Goal: Transaction & Acquisition: Obtain resource

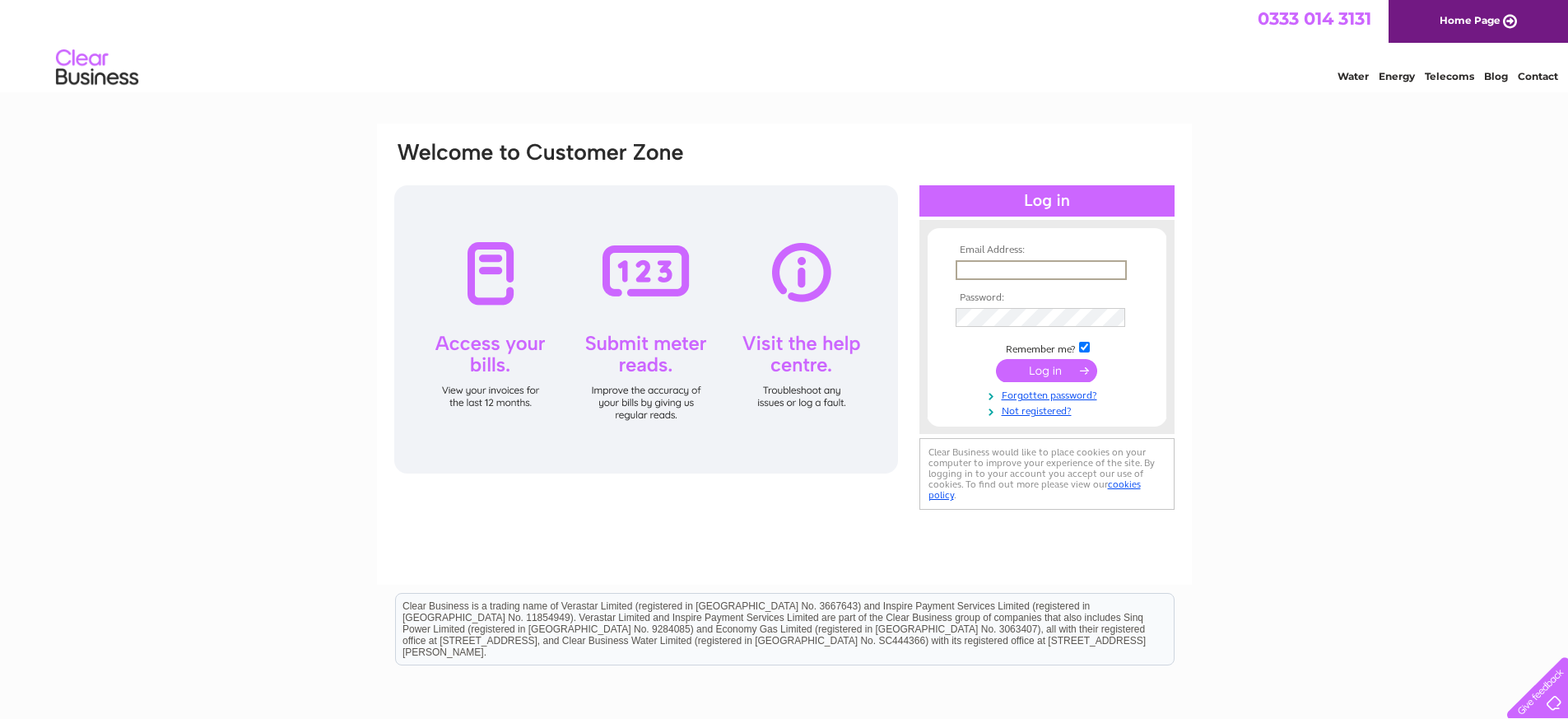
type input "norriestewart@btinternet.com"
click at [1038, 368] on input "submit" at bounding box center [1046, 370] width 101 height 23
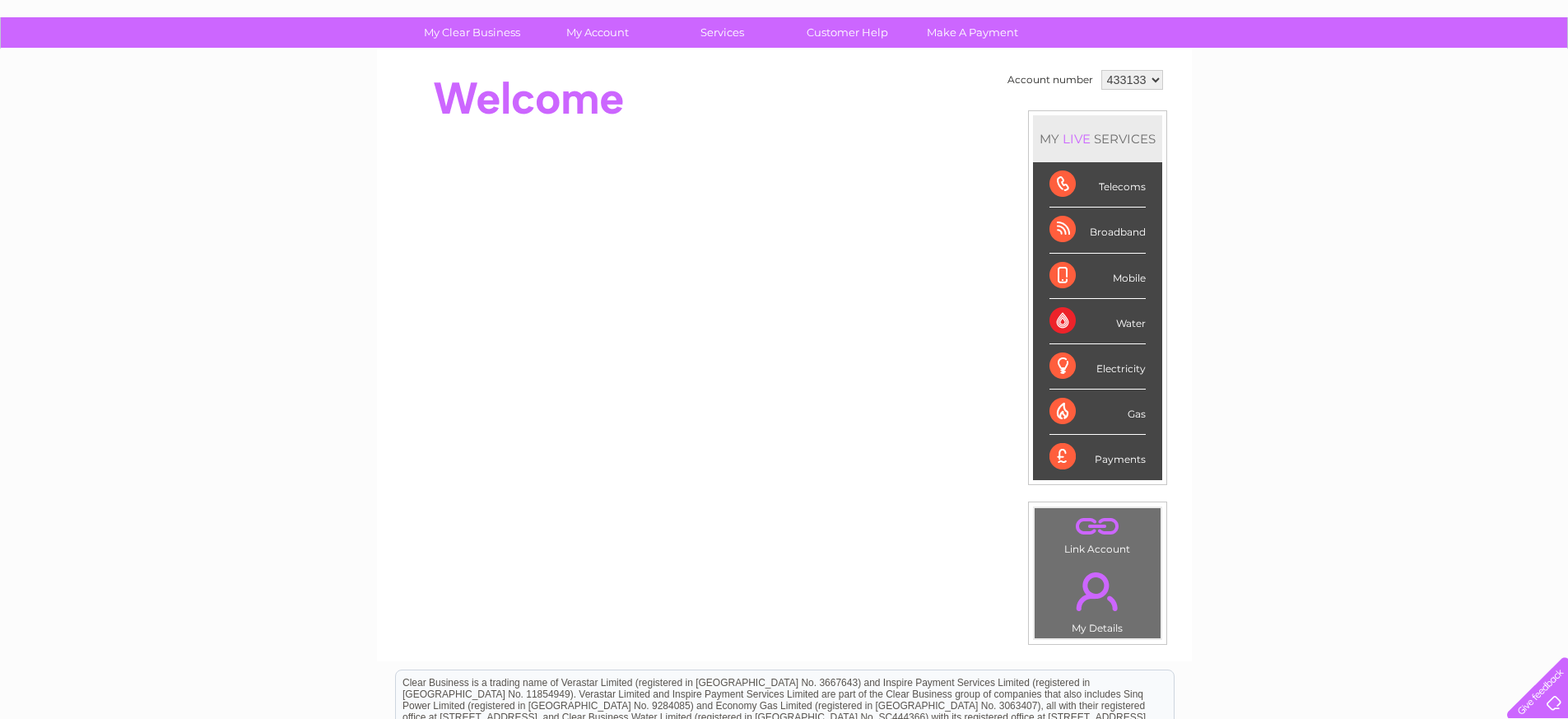
scroll to position [103, 0]
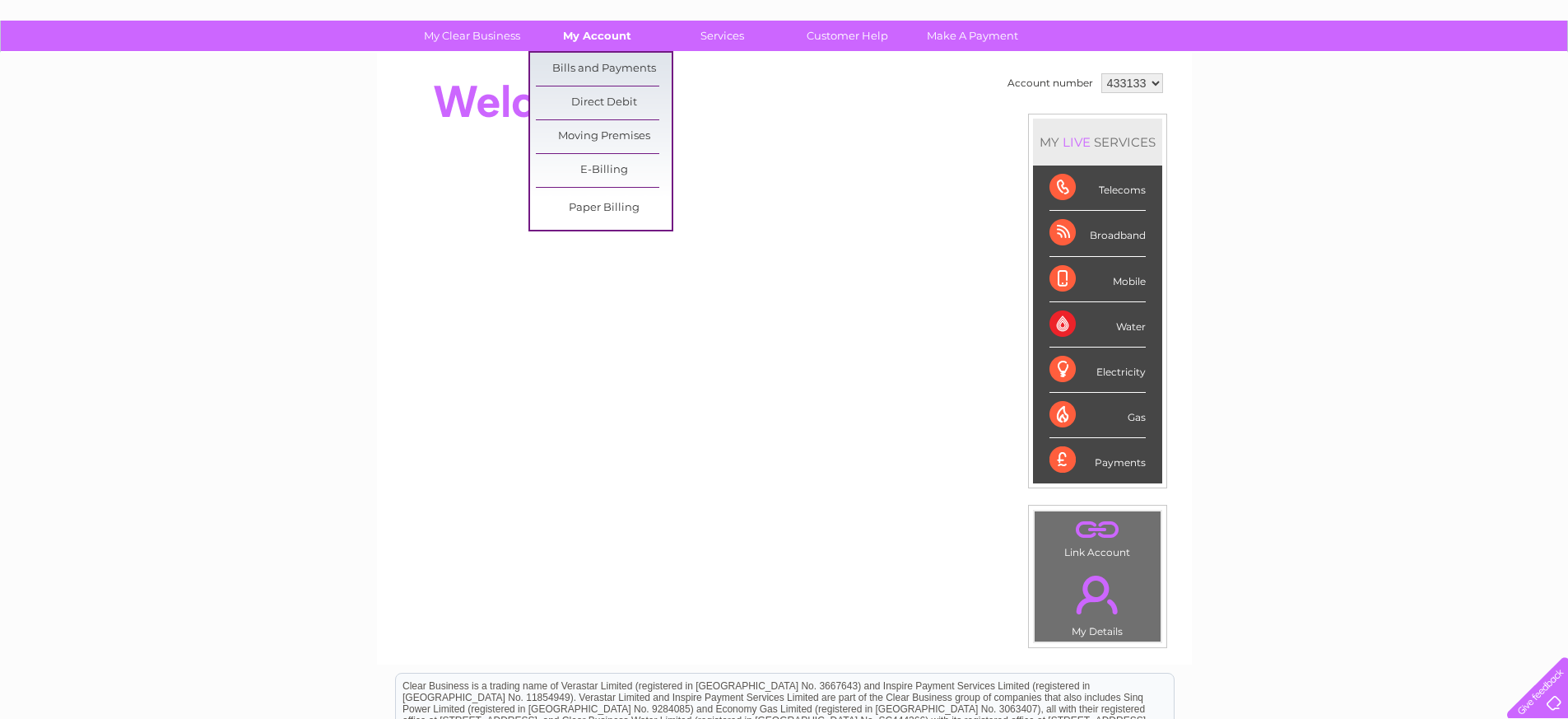
click at [601, 35] on link "My Account" at bounding box center [597, 36] width 136 height 30
click at [595, 63] on link "Bills and Payments" at bounding box center [604, 69] width 136 height 33
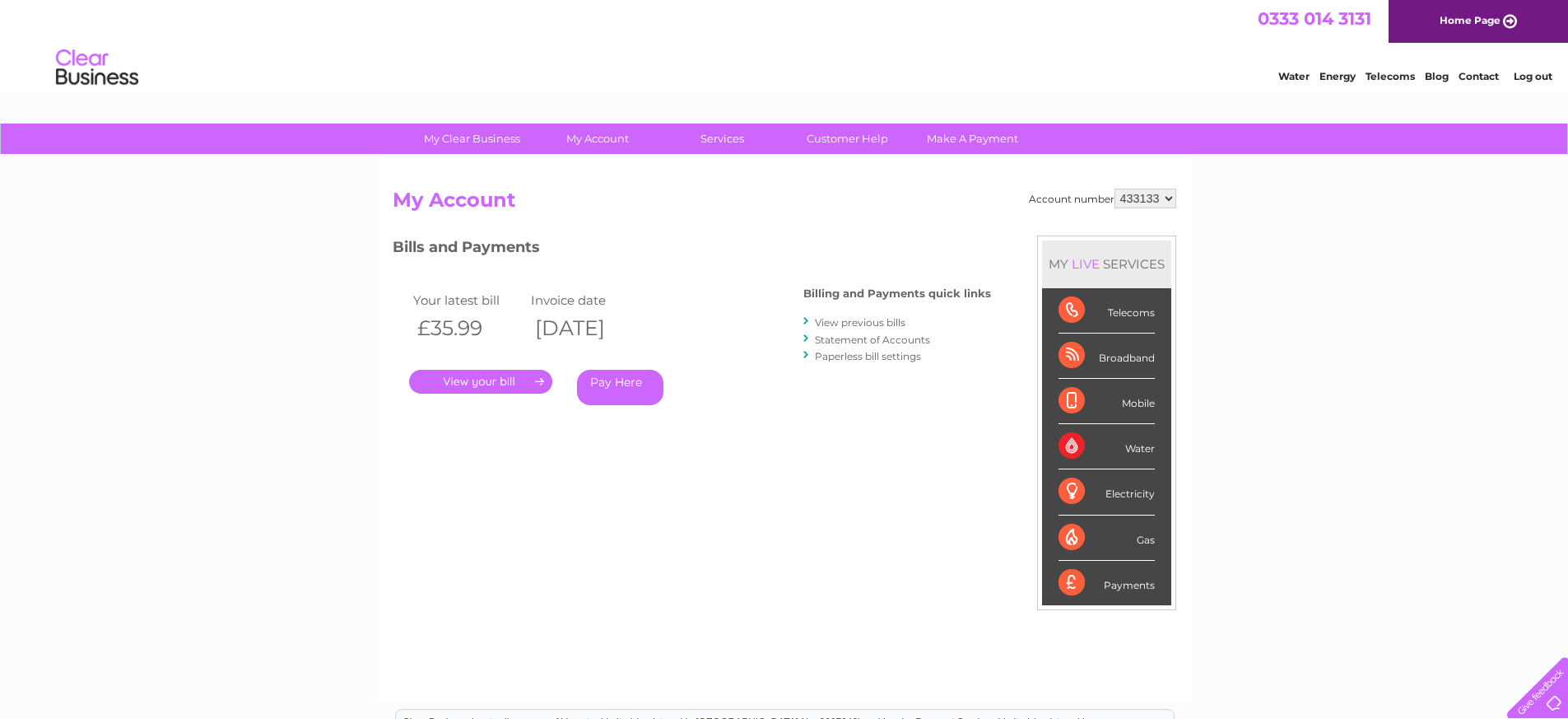
click at [468, 375] on link "." at bounding box center [481, 381] width 144 height 24
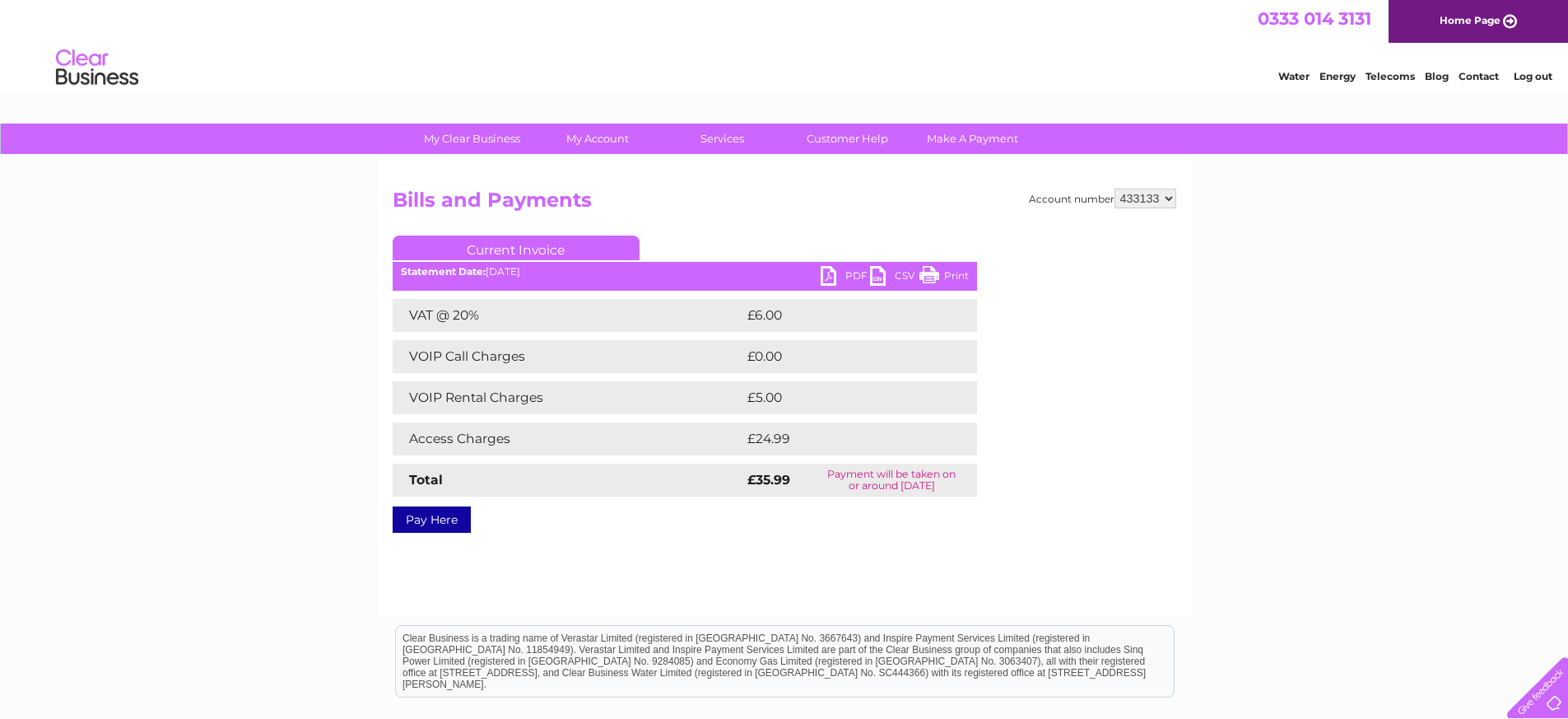
drag, startPoint x: 838, startPoint y: 285, endPoint x: 828, endPoint y: 278, distance: 12.2
click at [828, 278] on link "PDF" at bounding box center [845, 277] width 49 height 24
click at [827, 277] on link "PDF" at bounding box center [845, 277] width 49 height 24
click at [827, 274] on link "PDF" at bounding box center [845, 277] width 49 height 24
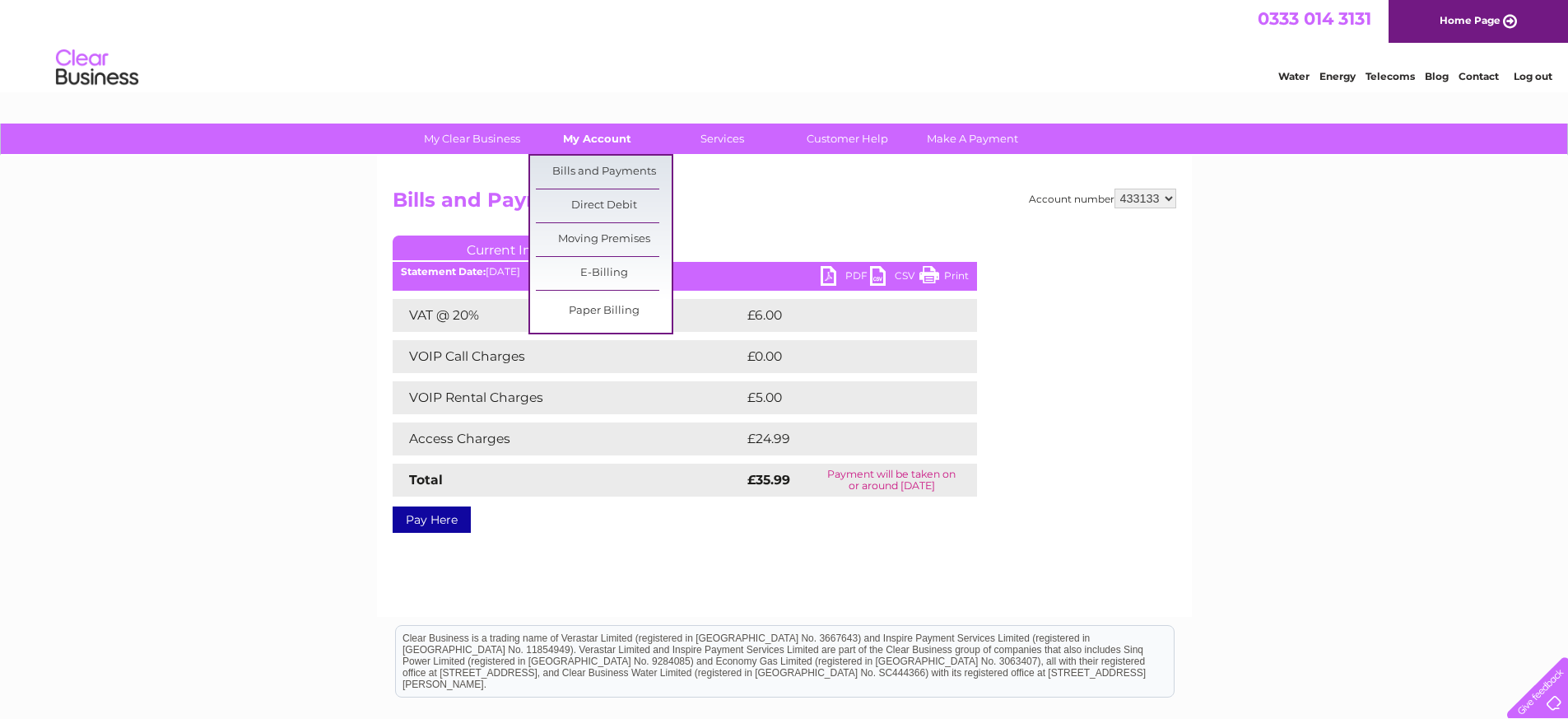
click at [604, 140] on link "My Account" at bounding box center [597, 139] width 136 height 30
click at [596, 171] on link "Bills and Payments" at bounding box center [604, 172] width 136 height 33
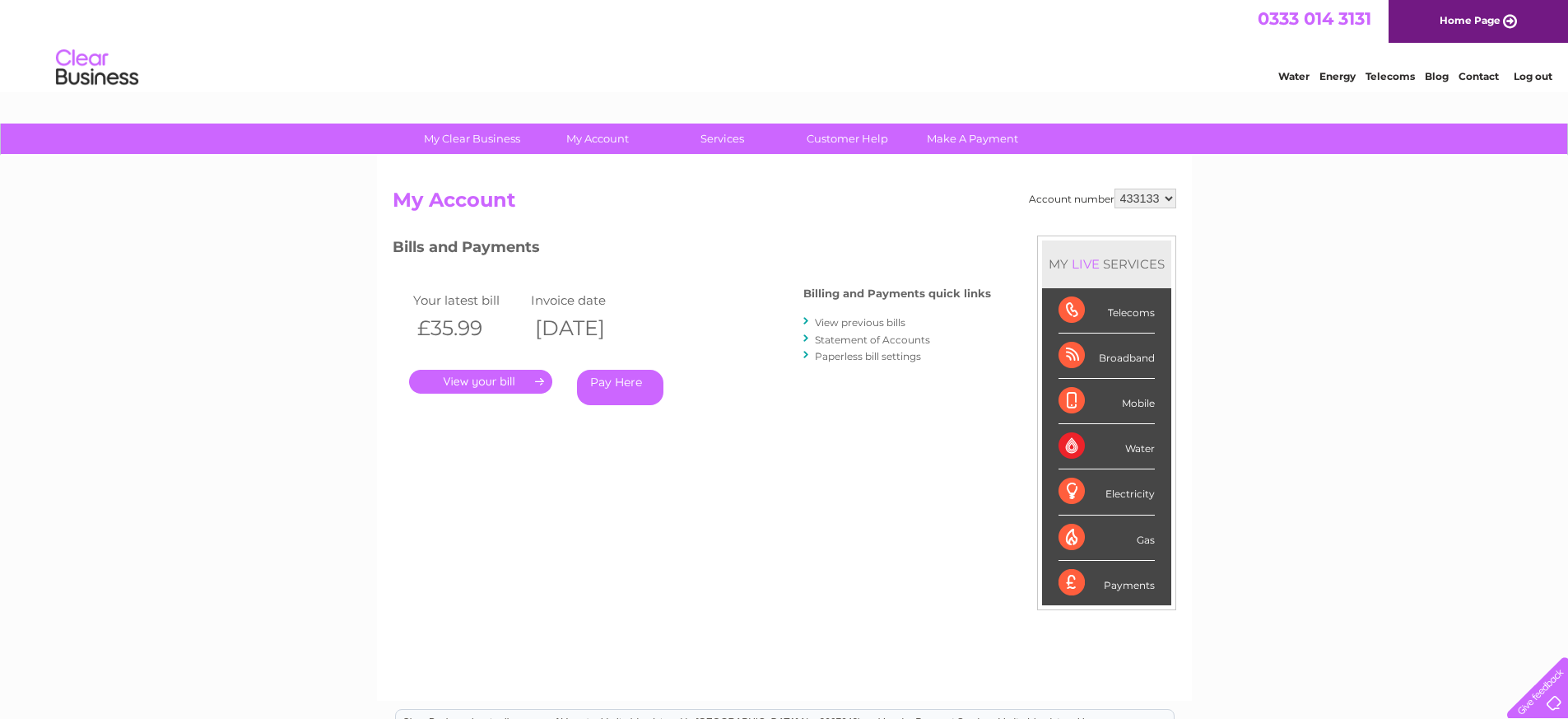
click at [829, 319] on link "View previous bills" at bounding box center [860, 322] width 91 height 12
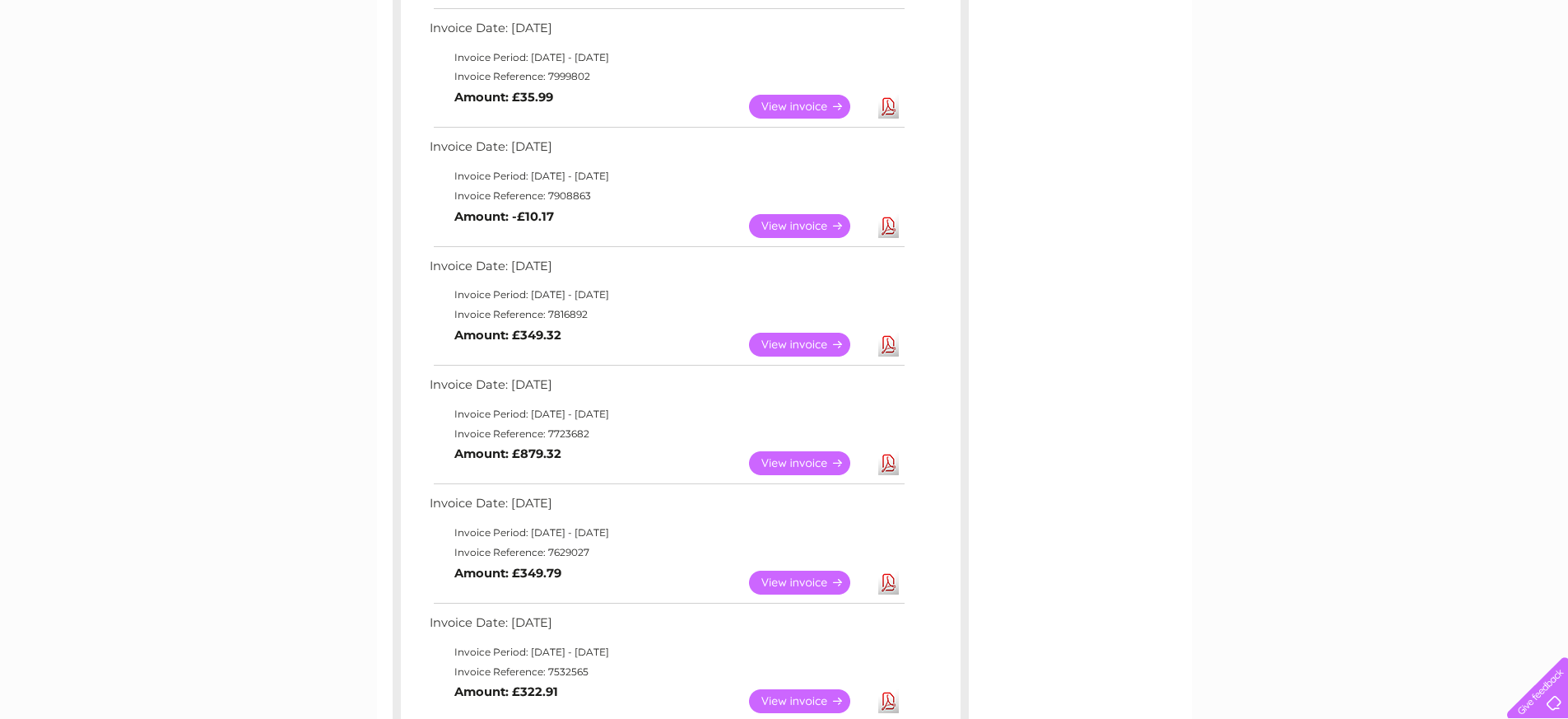
scroll to position [60, 0]
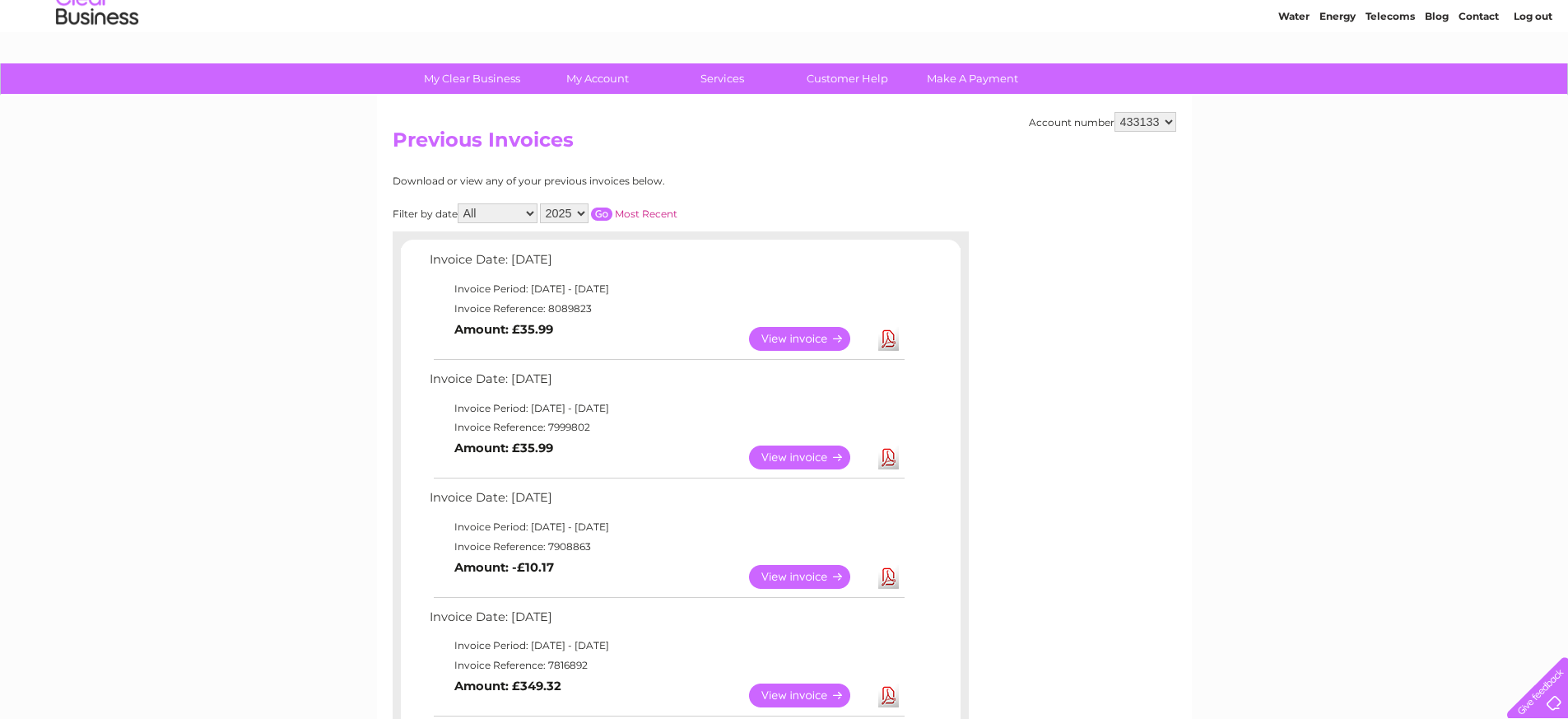
click at [793, 332] on link "View" at bounding box center [810, 338] width 121 height 24
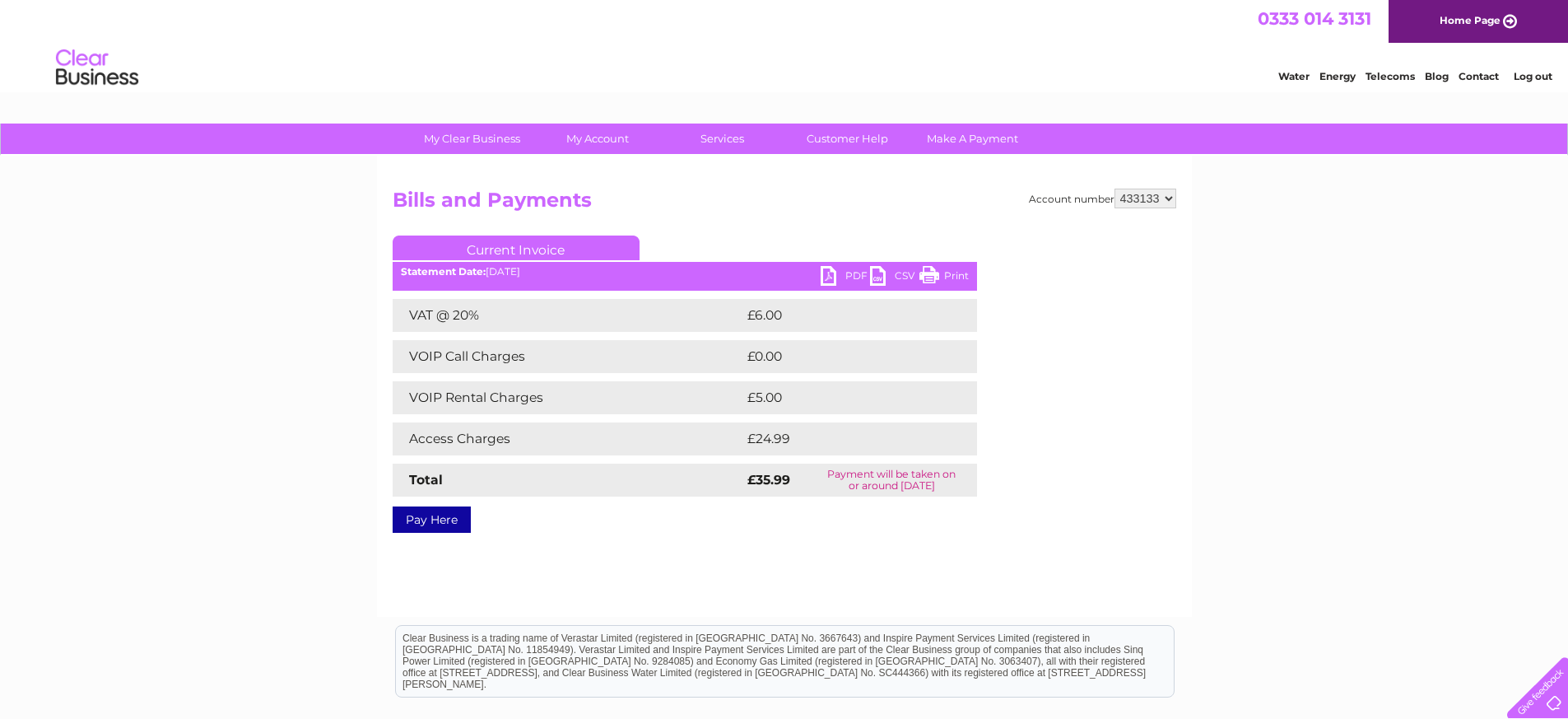
click at [831, 279] on link "PDF" at bounding box center [845, 277] width 49 height 24
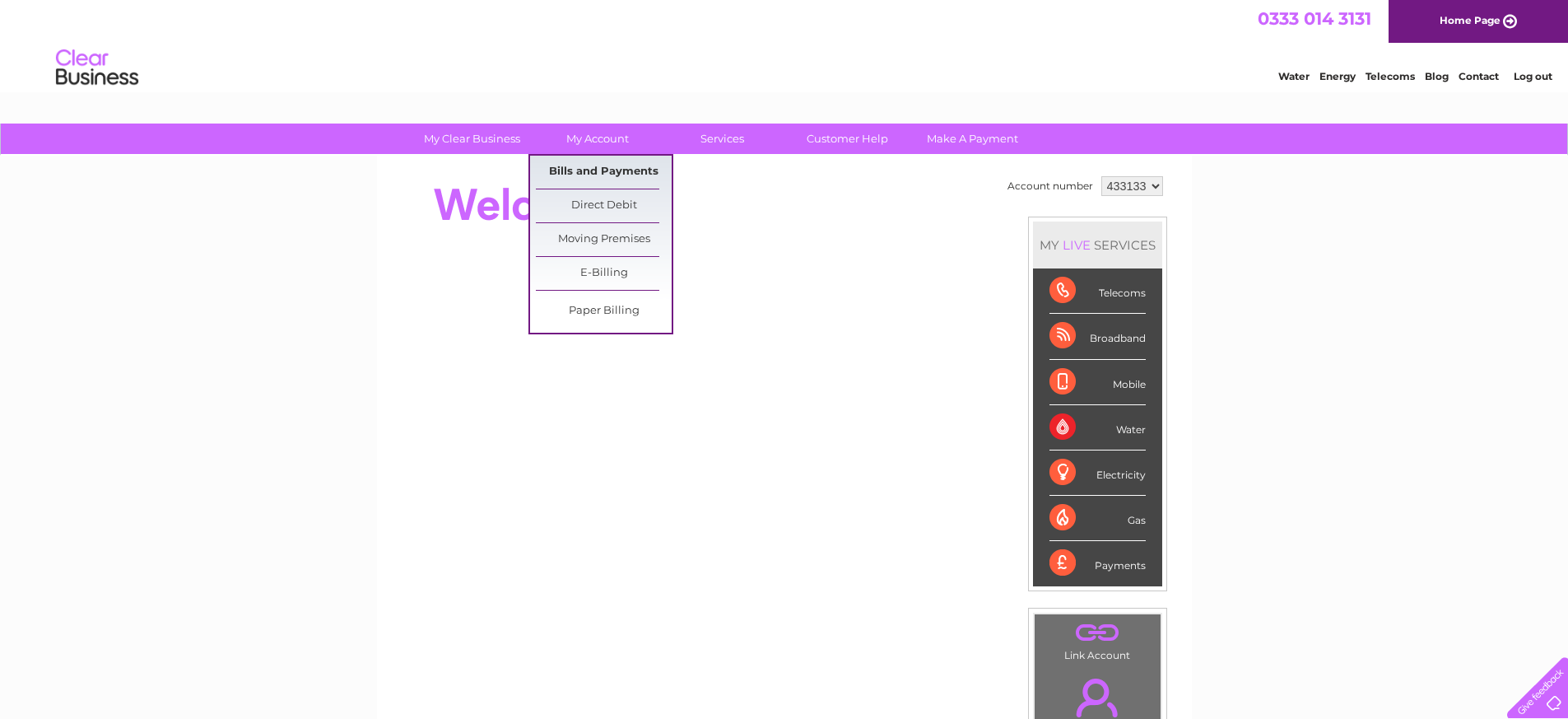
click at [588, 171] on link "Bills and Payments" at bounding box center [604, 172] width 136 height 33
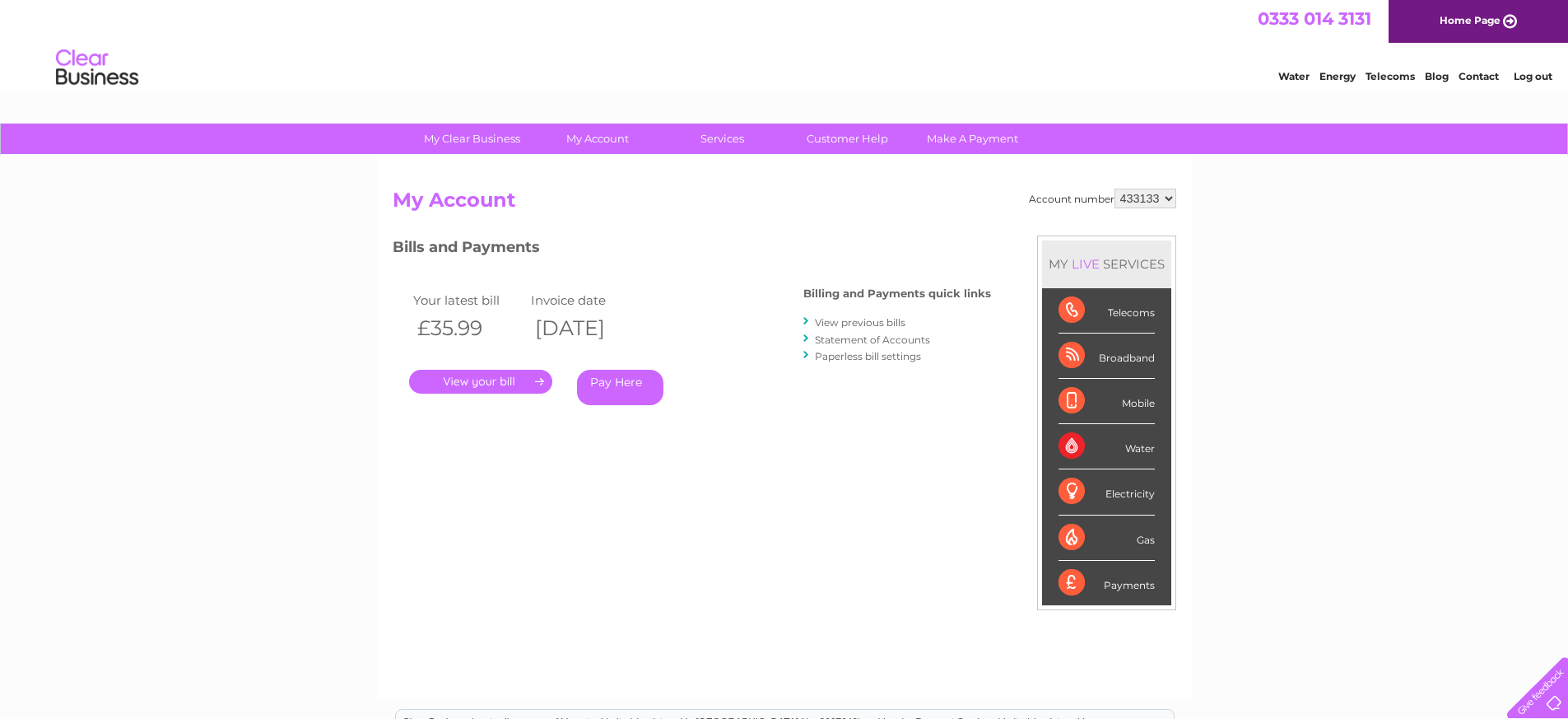
select select "920064"
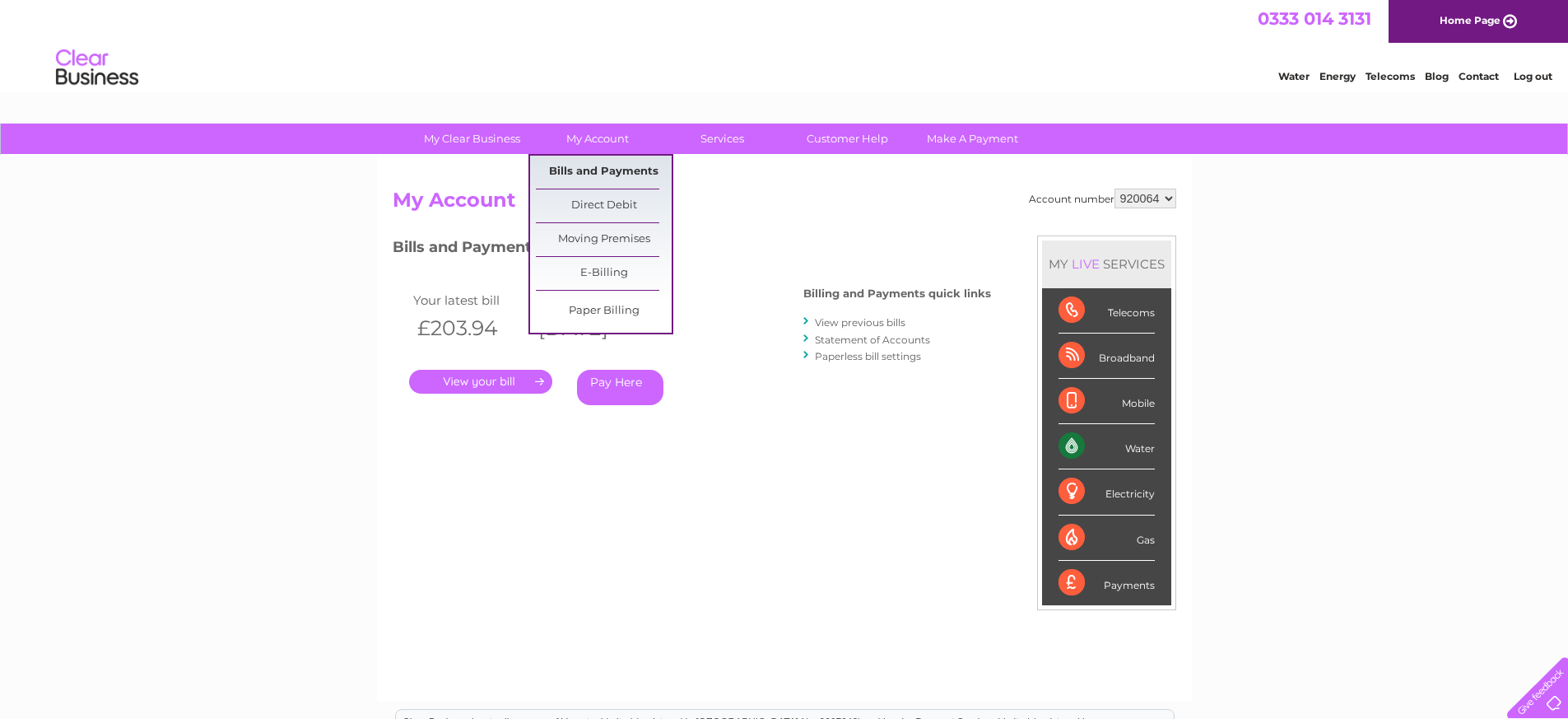
click at [597, 165] on link "Bills and Payments" at bounding box center [604, 172] width 136 height 33
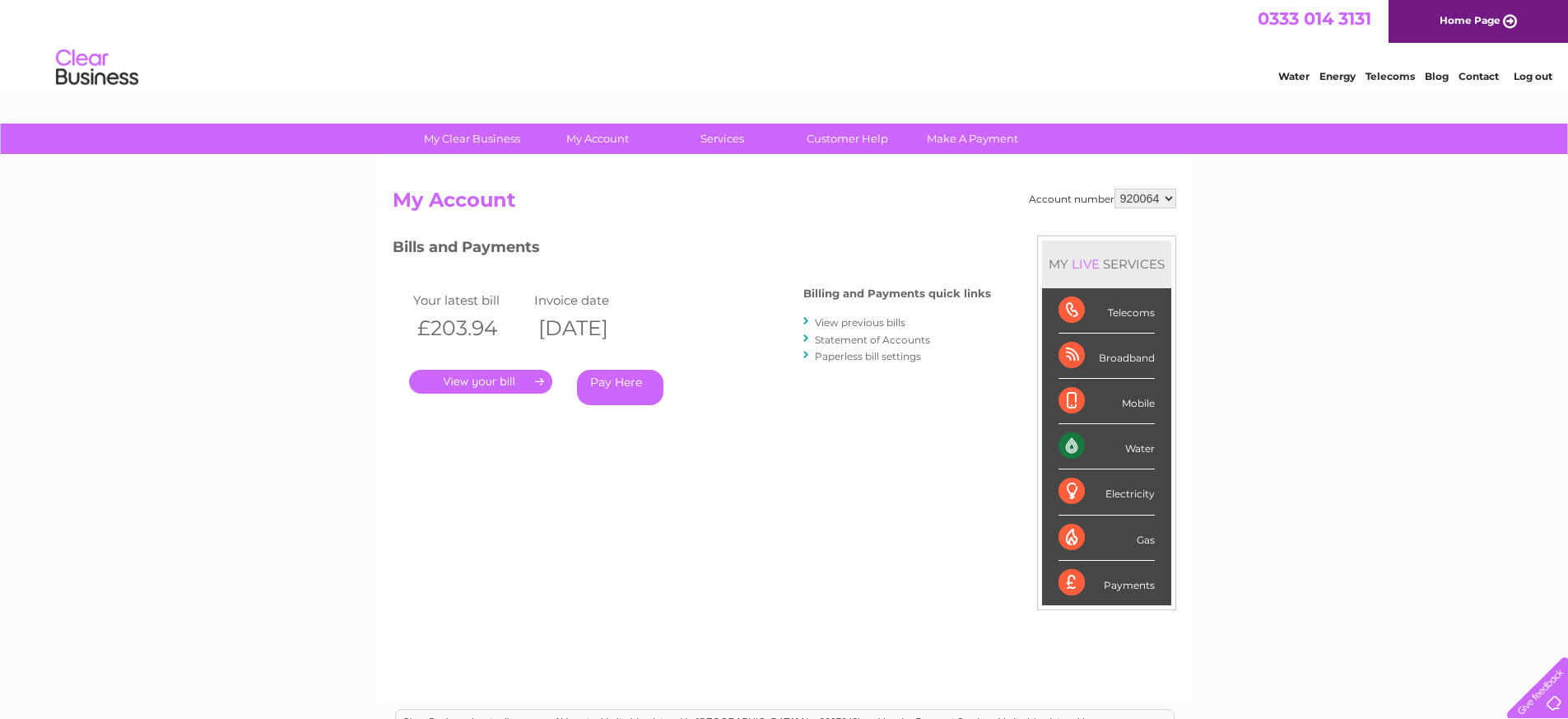
click at [484, 379] on link "." at bounding box center [481, 381] width 144 height 24
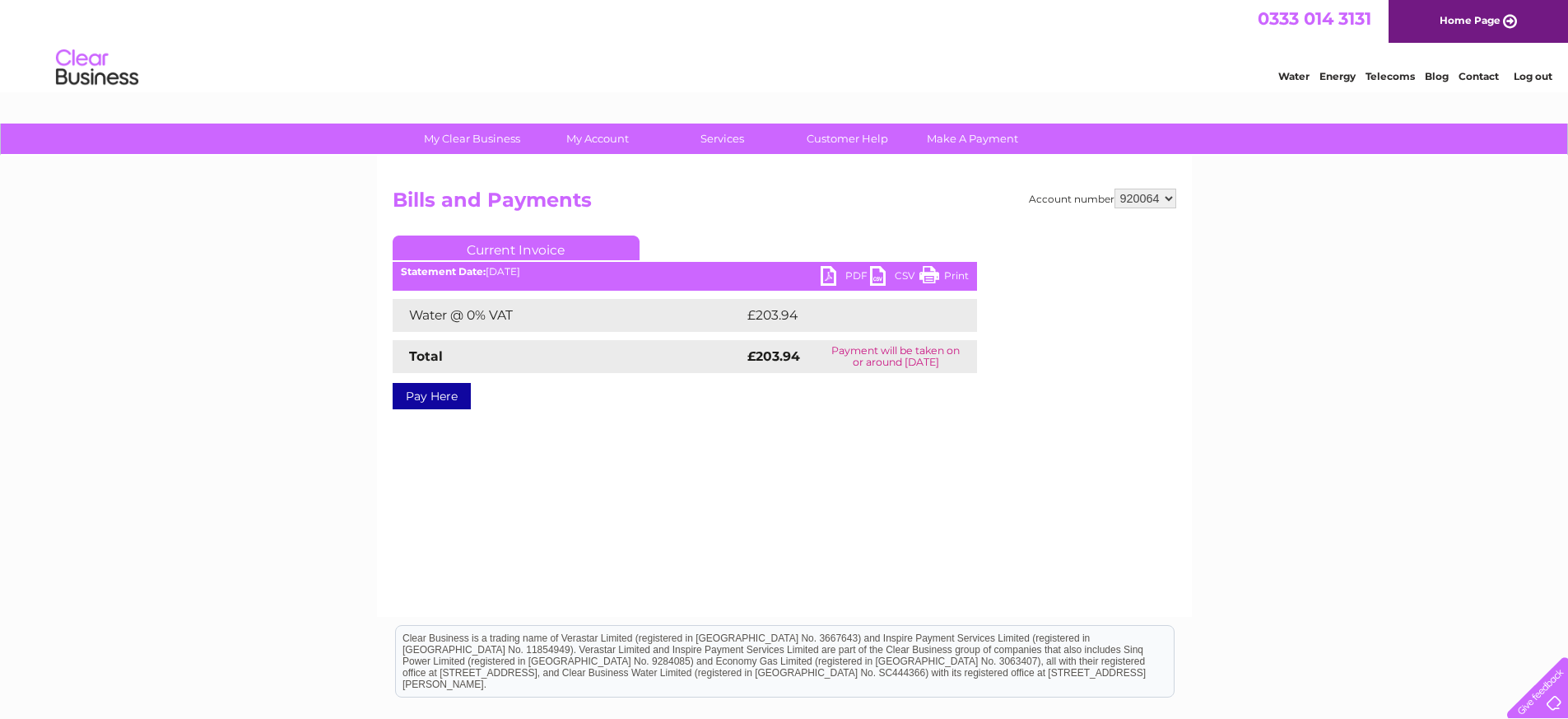
click at [826, 278] on link "PDF" at bounding box center [845, 277] width 49 height 24
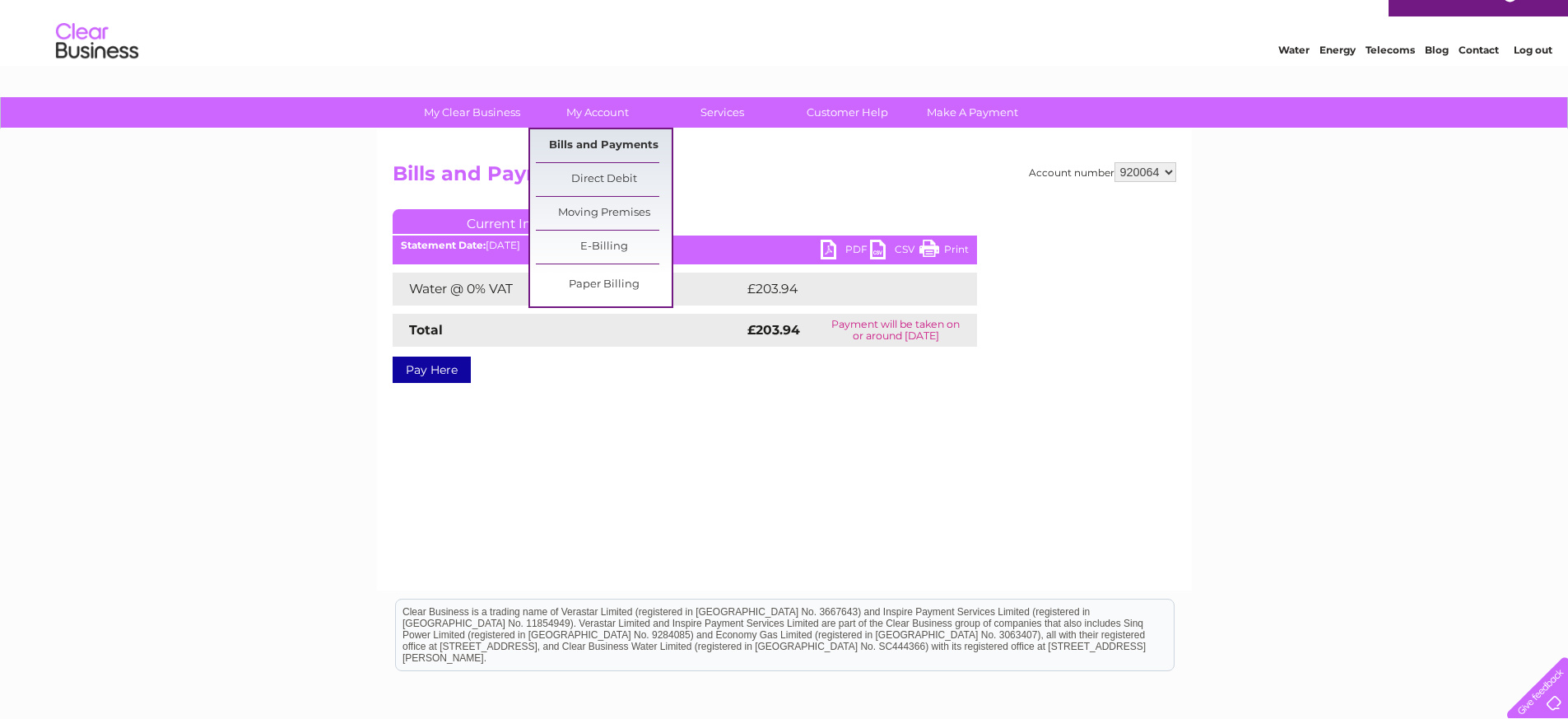
click at [585, 141] on link "Bills and Payments" at bounding box center [604, 146] width 136 height 33
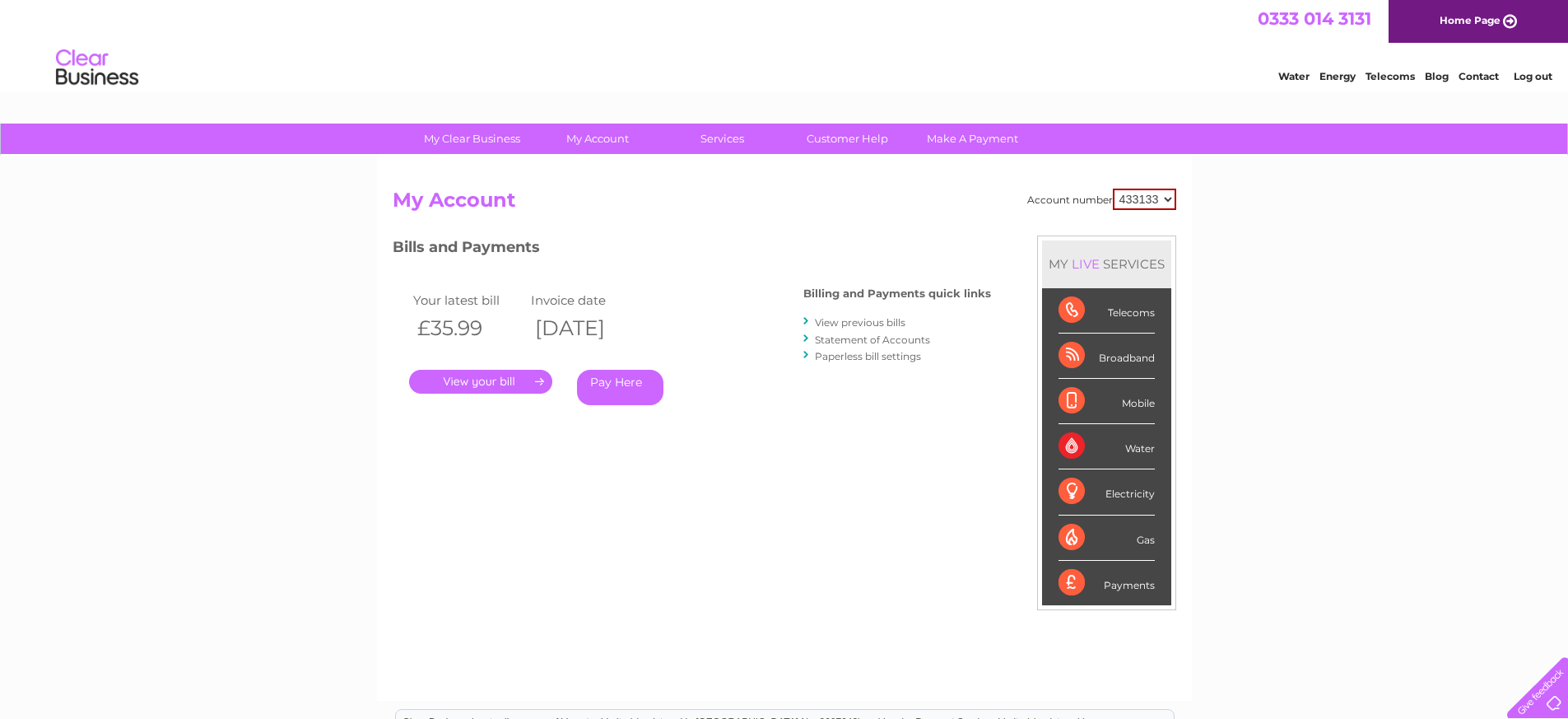
click at [839, 321] on link "View previous bills" at bounding box center [860, 322] width 91 height 12
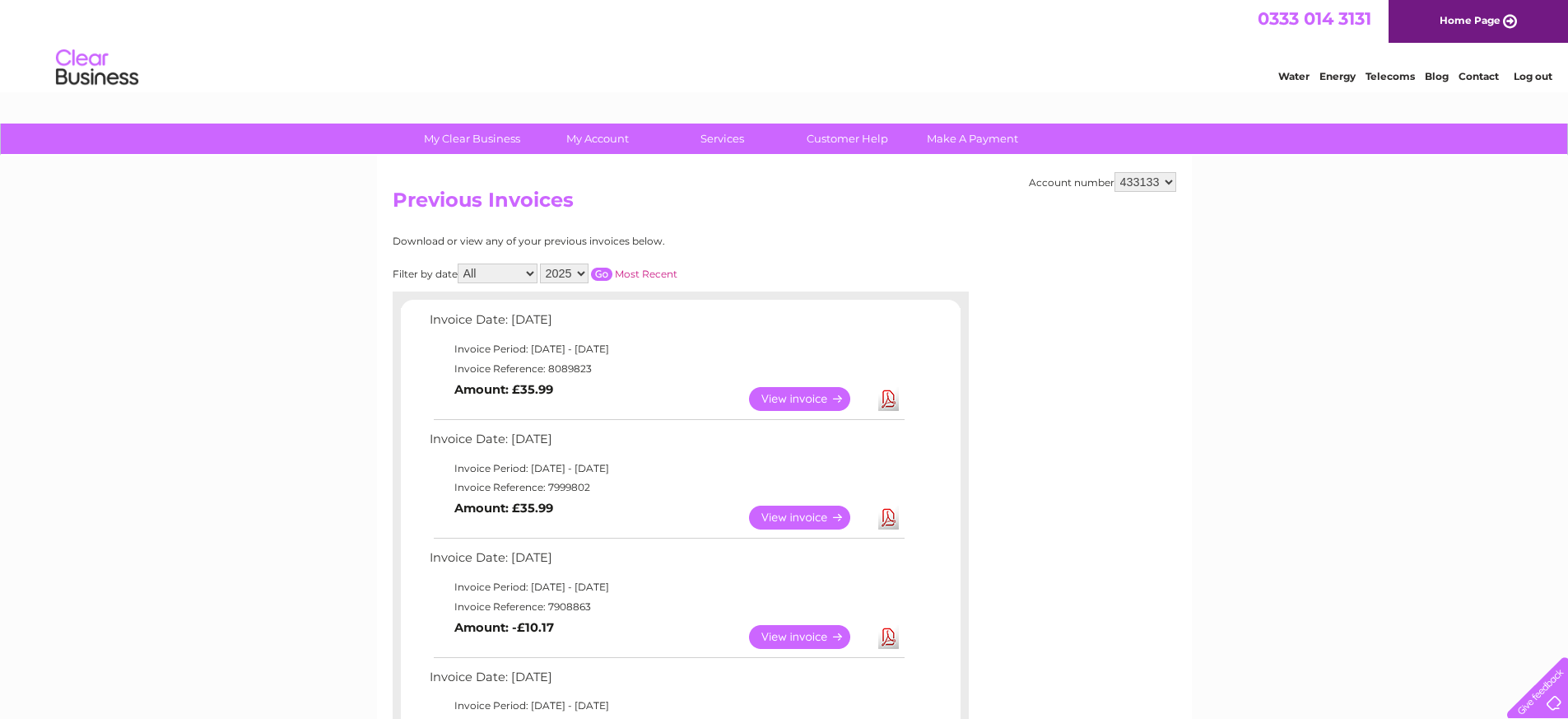
scroll to position [24, 0]
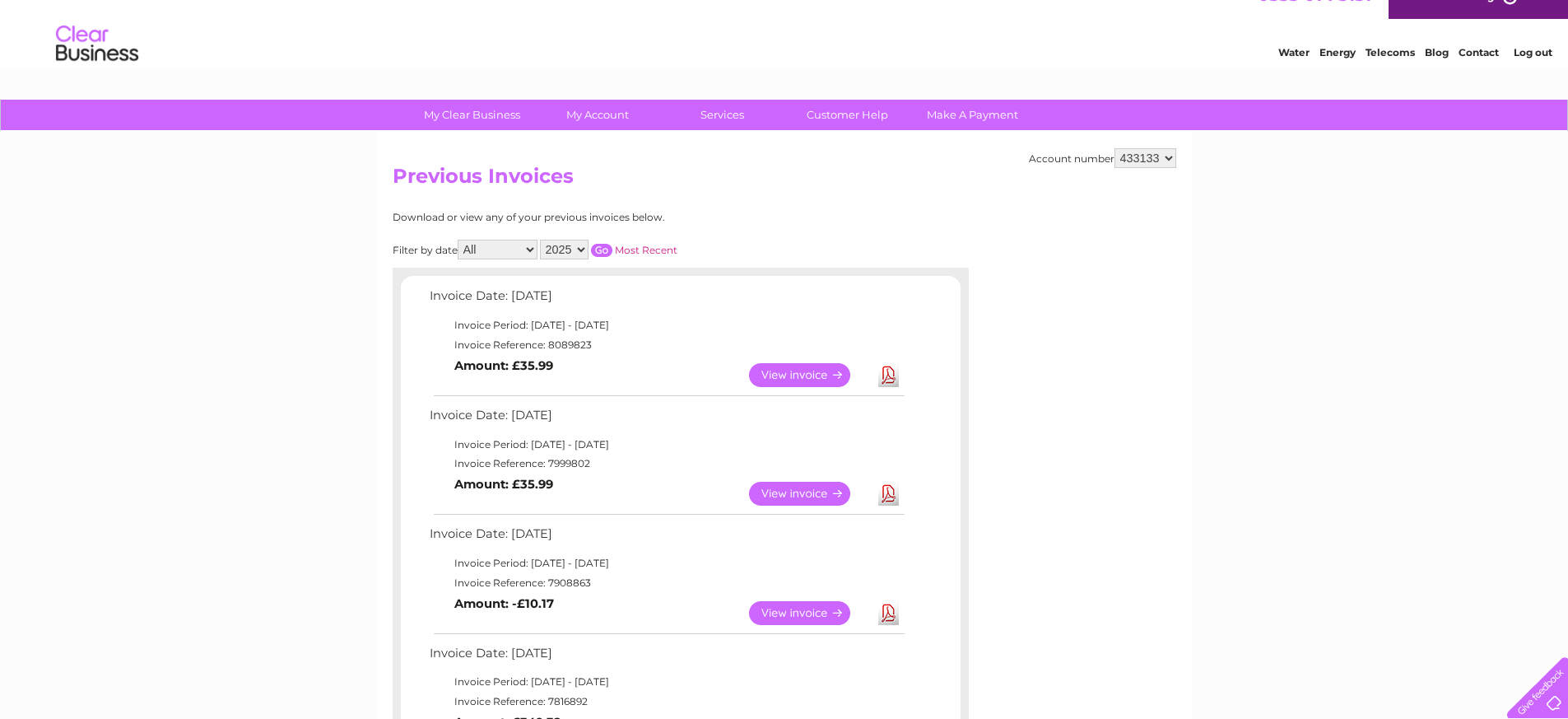
select select "920064"
